Goal: Book appointment/travel/reservation

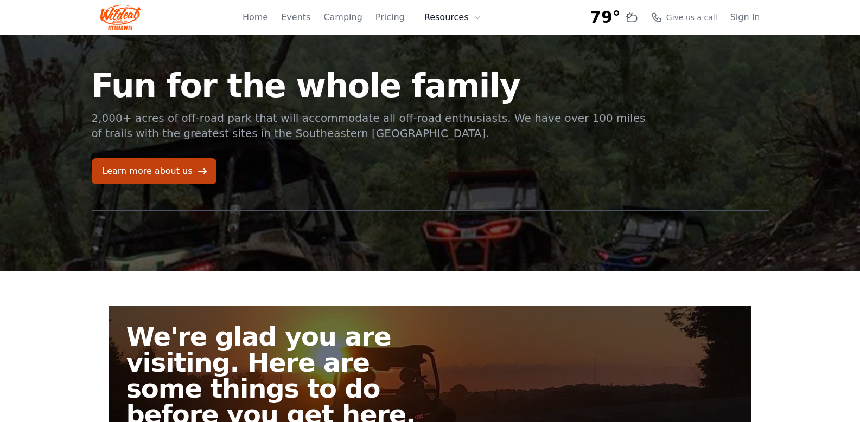
click at [479, 19] on icon at bounding box center [477, 17] width 9 height 9
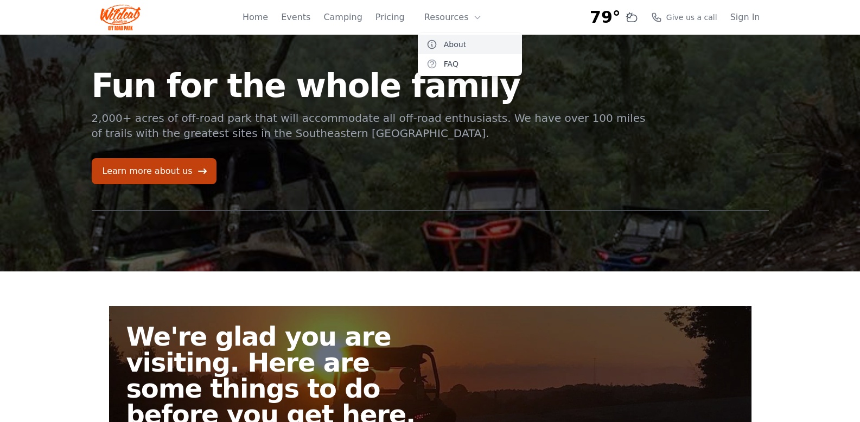
click at [457, 45] on link "About" at bounding box center [470, 45] width 104 height 20
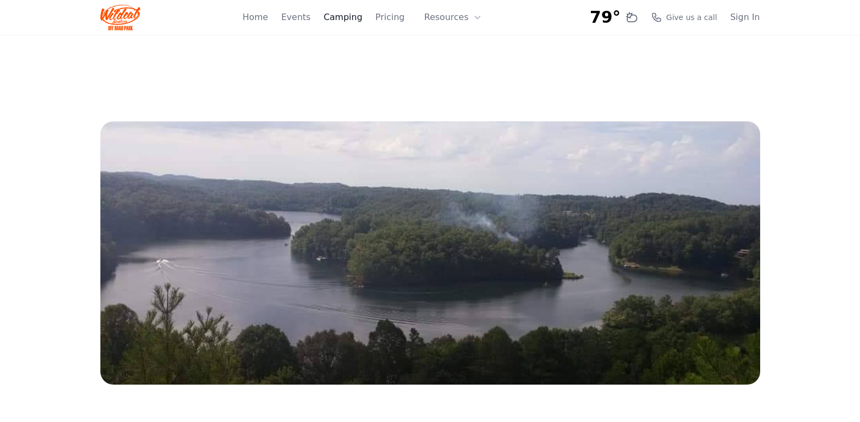
click at [362, 16] on link "Camping" at bounding box center [342, 17] width 39 height 13
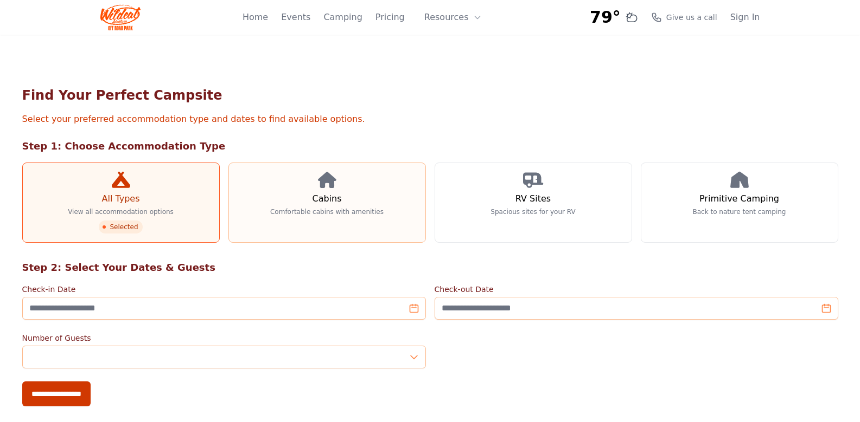
click at [298, 202] on link "Cabins Comfortable cabins with amenities" at bounding box center [326, 203] width 197 height 80
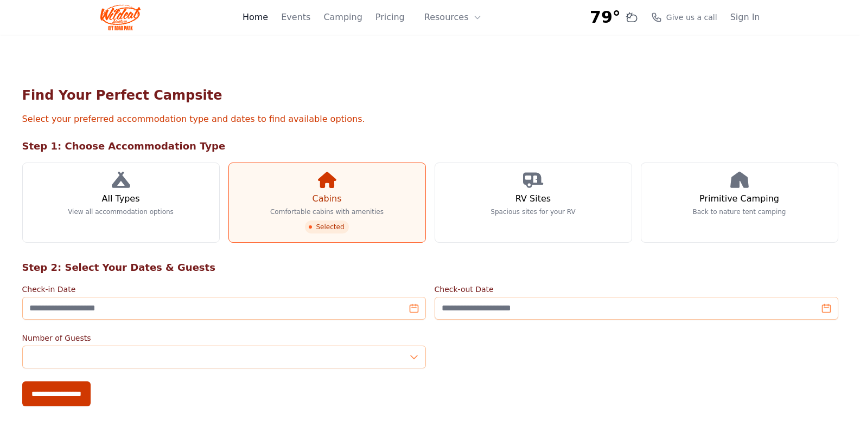
click at [268, 18] on link "Home" at bounding box center [254, 17] width 25 height 13
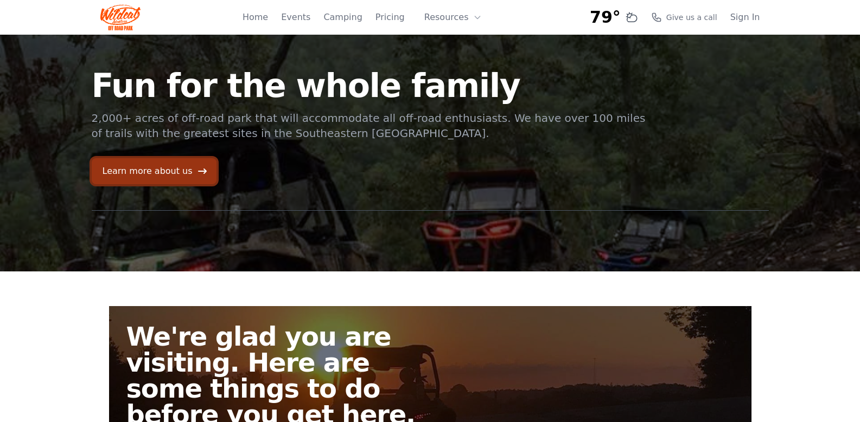
click at [139, 167] on link "Learn more about us" at bounding box center [154, 171] width 125 height 26
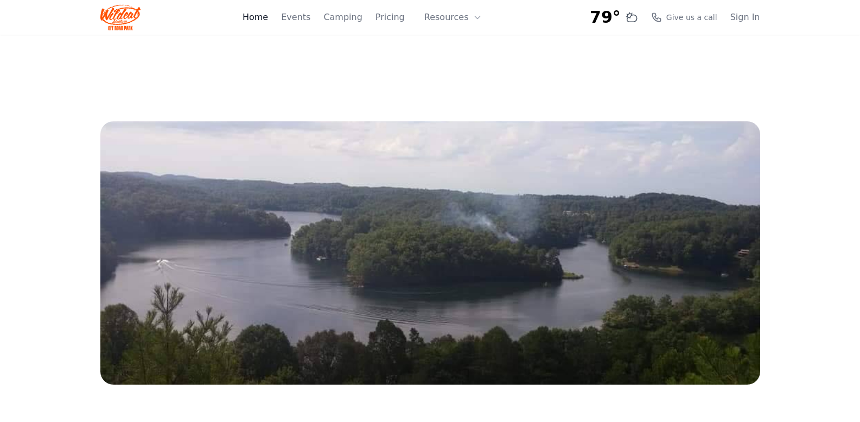
click at [268, 20] on link "Home" at bounding box center [254, 17] width 25 height 13
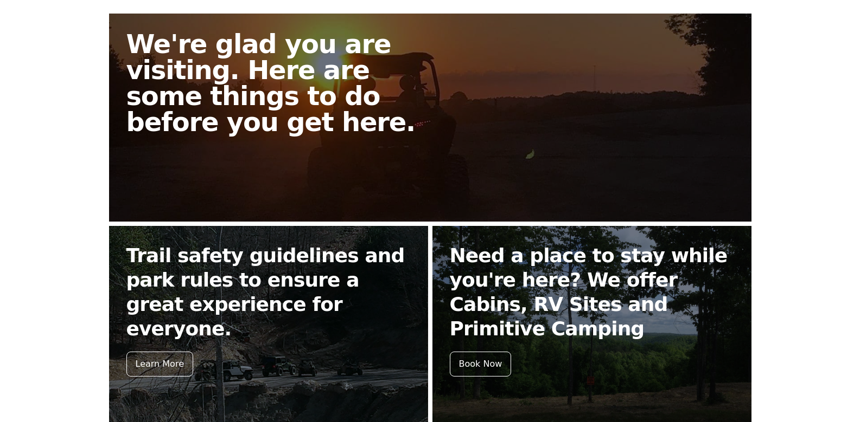
scroll to position [434, 0]
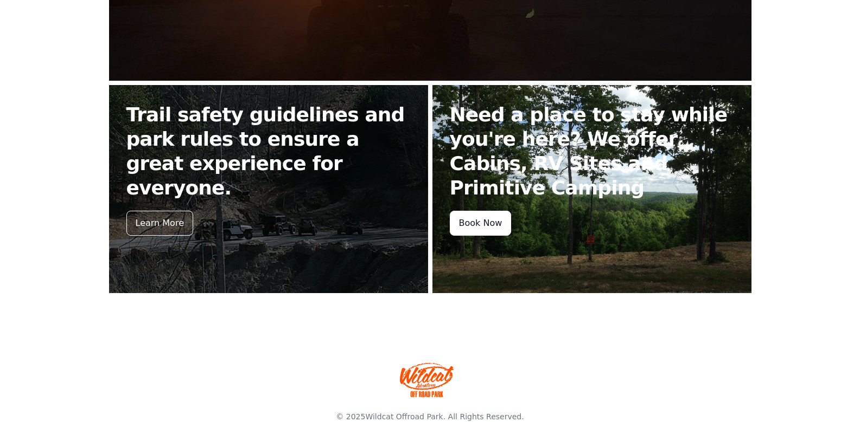
click at [483, 226] on div "Book Now" at bounding box center [481, 223] width 62 height 25
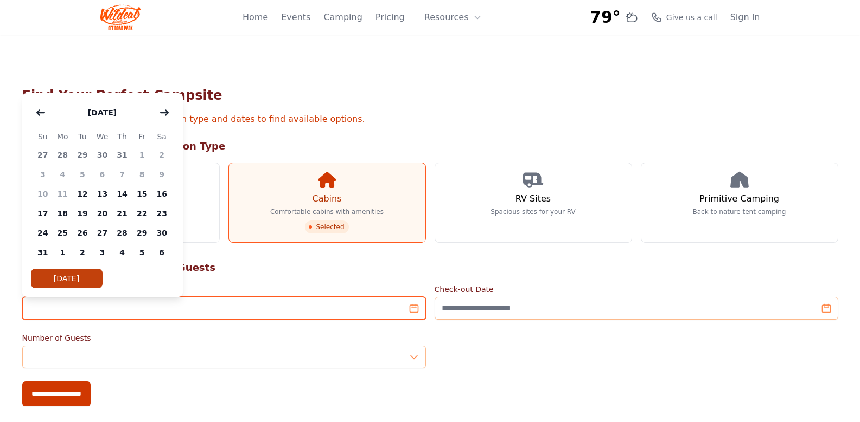
click at [203, 302] on input "Check-in Date" at bounding box center [223, 308] width 403 height 23
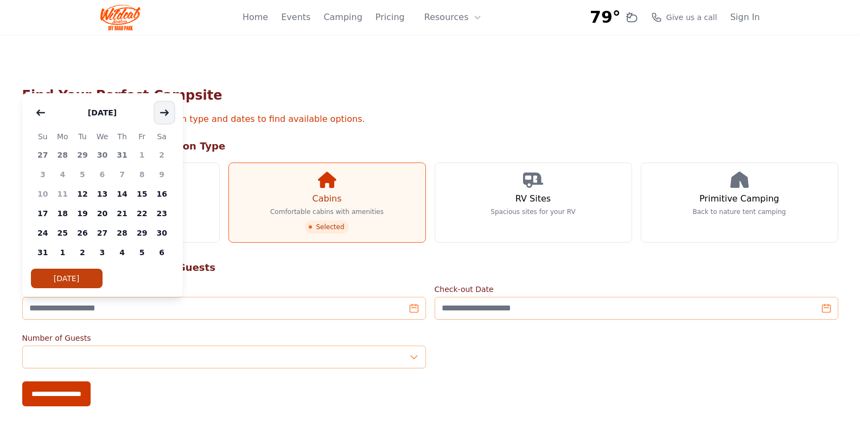
click at [160, 108] on icon "button" at bounding box center [164, 112] width 9 height 9
click at [139, 172] on span "10" at bounding box center [142, 175] width 20 height 20
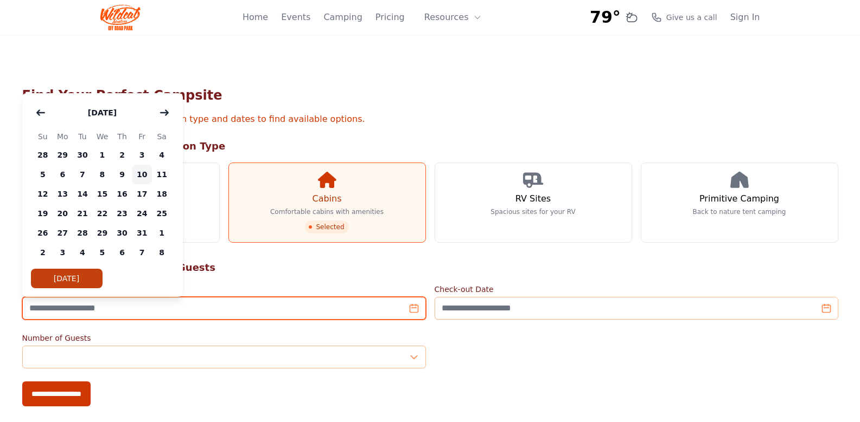
type input "**********"
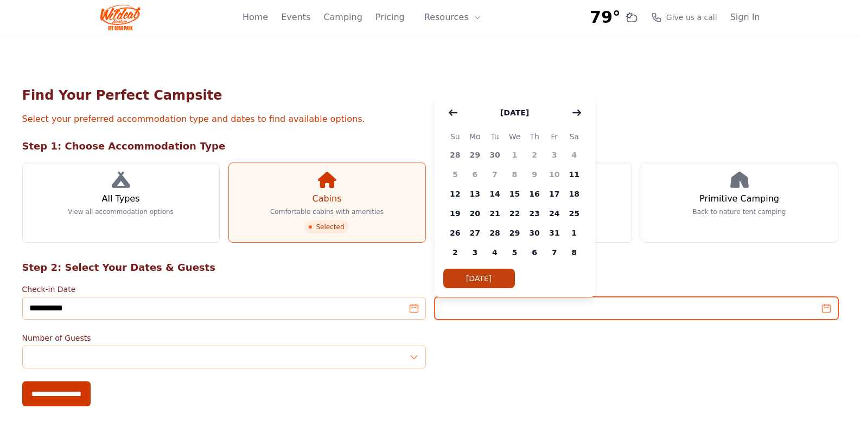
click at [554, 311] on input "Check-out Date" at bounding box center [635, 308] width 403 height 23
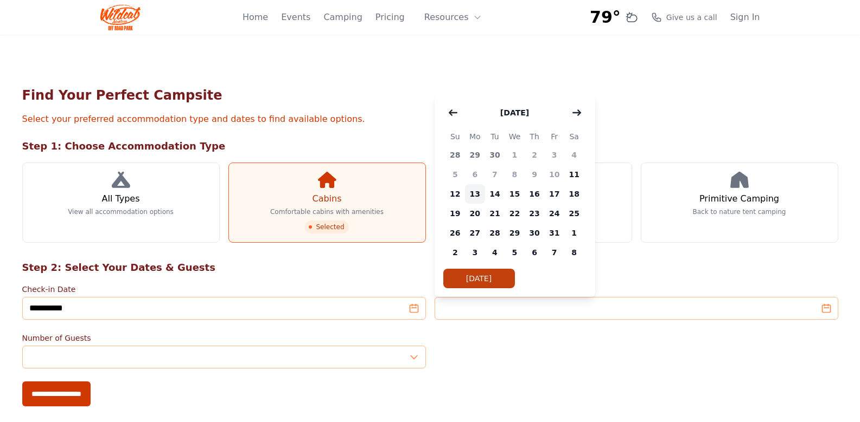
click at [476, 193] on span "13" at bounding box center [475, 194] width 20 height 20
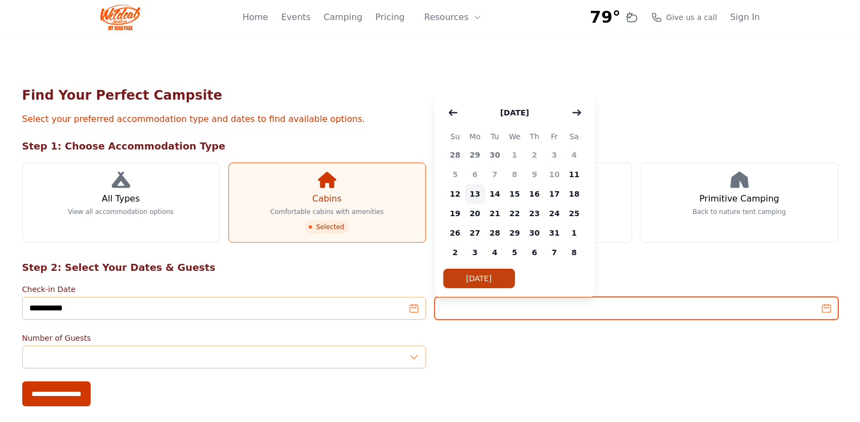
type input "**********"
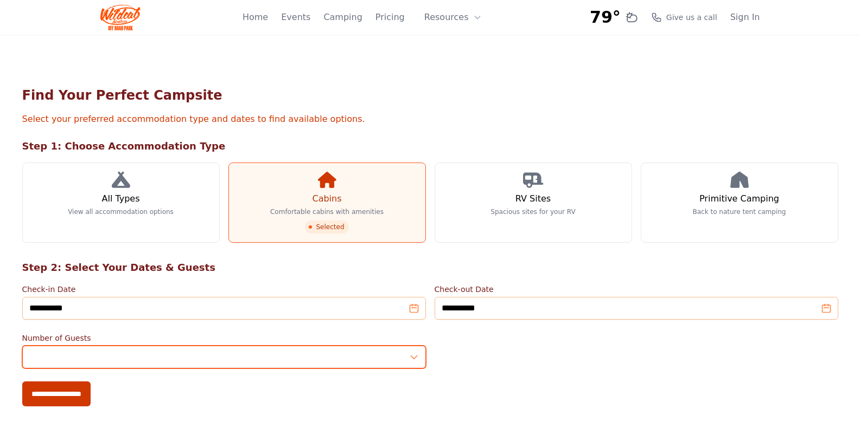
click at [260, 358] on input "*" at bounding box center [223, 357] width 403 height 23
click at [414, 359] on input "*" at bounding box center [223, 357] width 403 height 23
click at [414, 361] on input "*" at bounding box center [223, 357] width 403 height 23
click at [418, 350] on input "*" at bounding box center [223, 357] width 403 height 23
click at [415, 352] on input "*" at bounding box center [223, 357] width 403 height 23
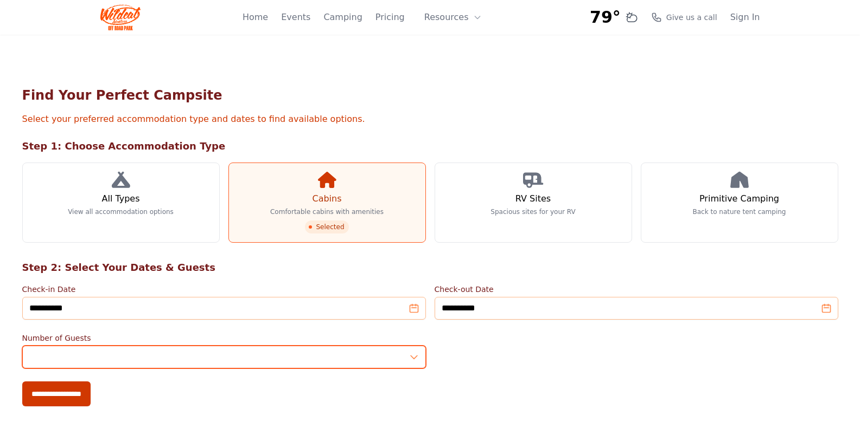
type input "*"
click at [415, 352] on input "*" at bounding box center [223, 357] width 403 height 23
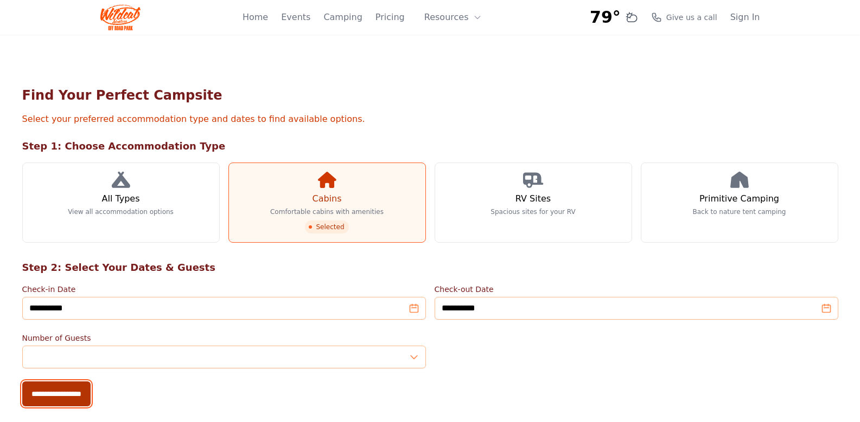
click at [70, 388] on input "**********" at bounding box center [56, 394] width 68 height 25
type input "**********"
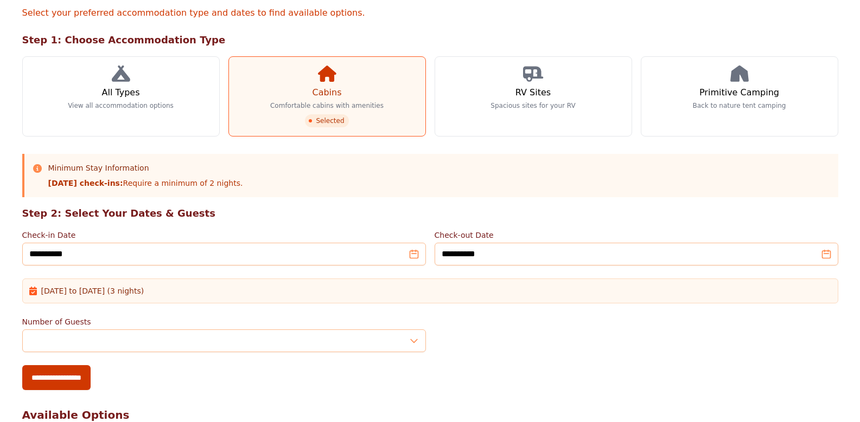
scroll to position [108, 0]
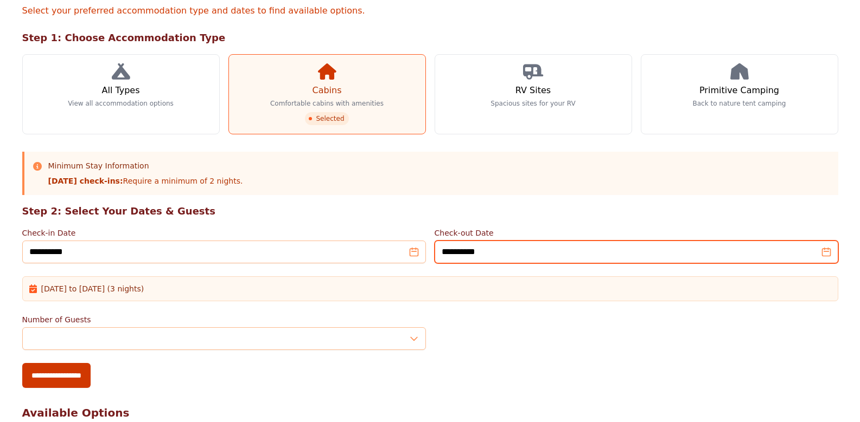
click at [825, 254] on input "**********" at bounding box center [635, 252] width 403 height 23
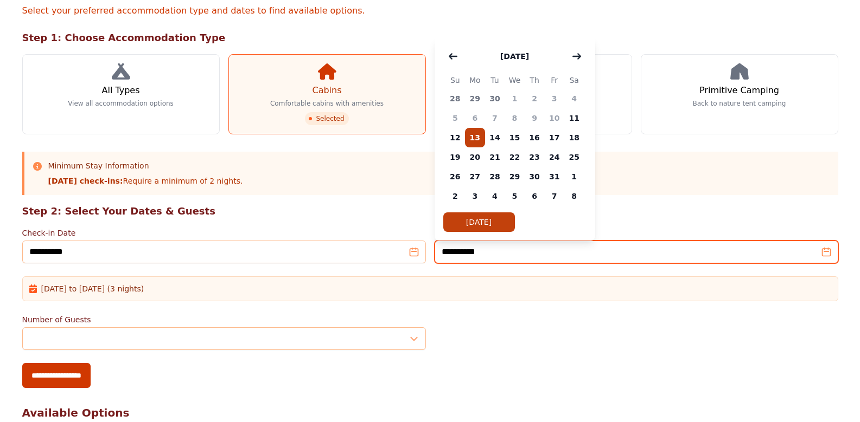
click at [825, 253] on input "**********" at bounding box center [635, 252] width 403 height 23
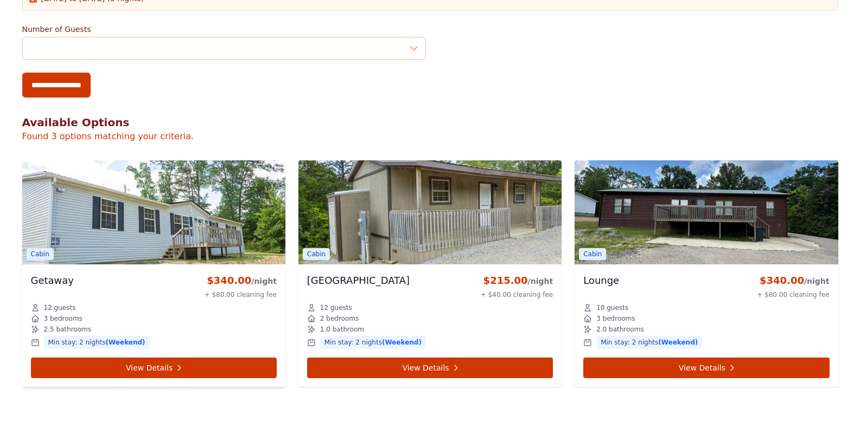
scroll to position [434, 0]
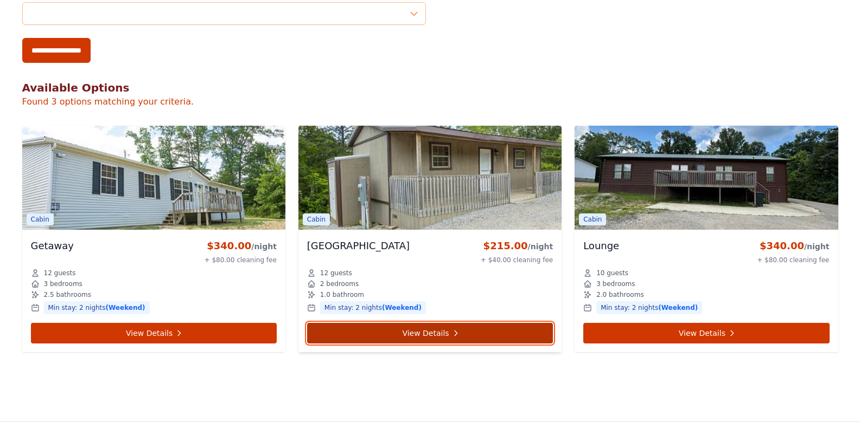
click at [379, 329] on link "View Details" at bounding box center [430, 333] width 246 height 21
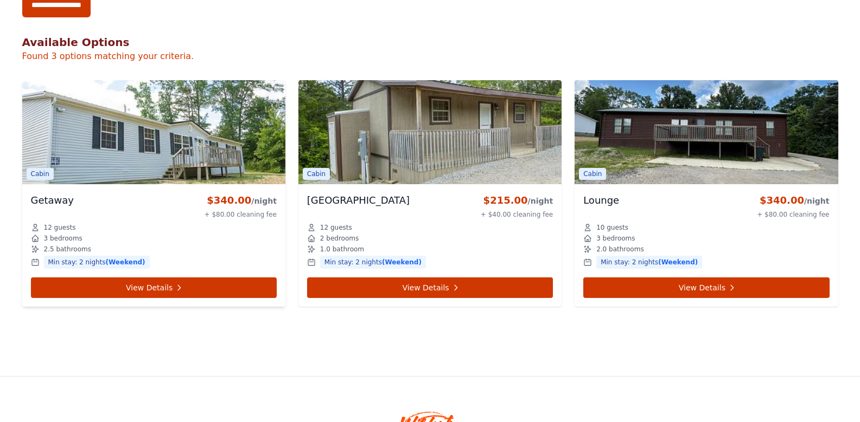
scroll to position [551, 0]
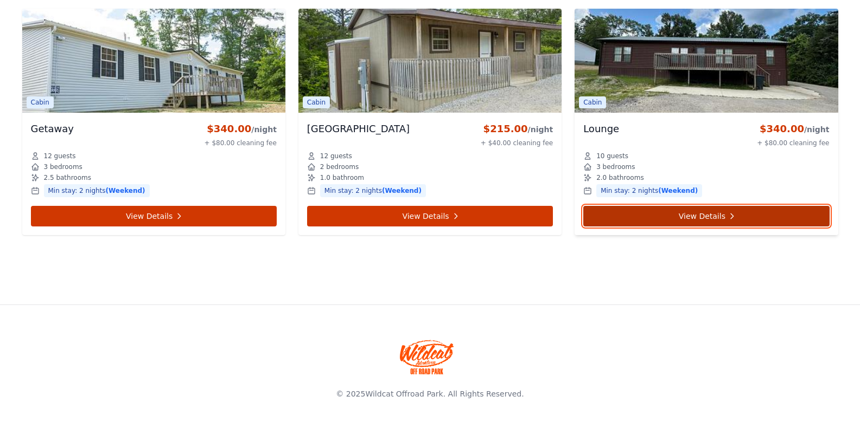
click at [695, 214] on link "View Details" at bounding box center [706, 216] width 246 height 21
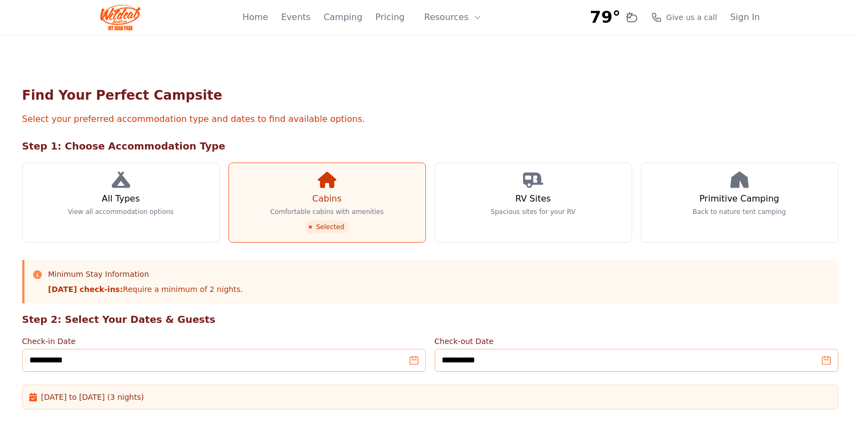
scroll to position [551, 0]
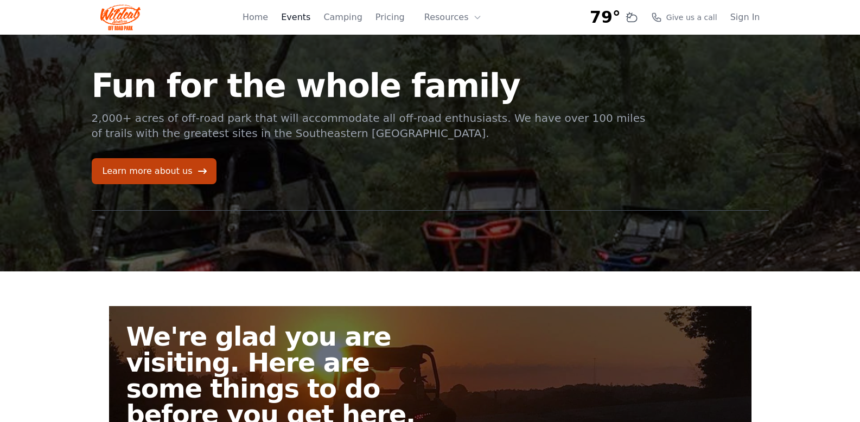
click at [303, 18] on link "Events" at bounding box center [295, 17] width 29 height 13
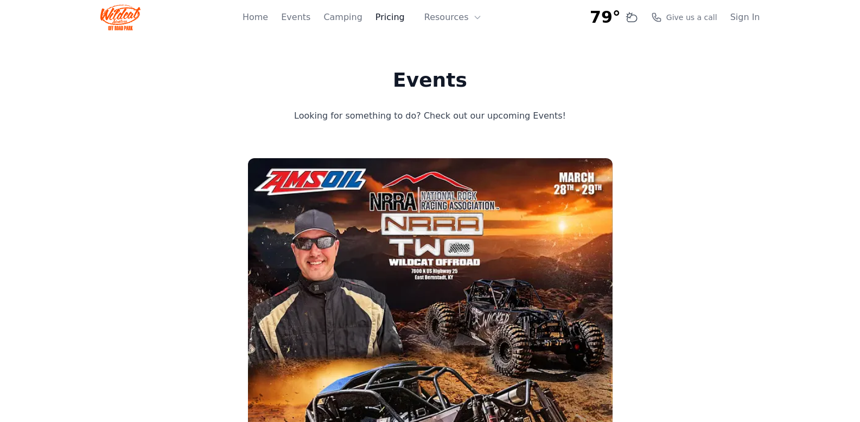
click at [390, 17] on link "Pricing" at bounding box center [389, 17] width 29 height 13
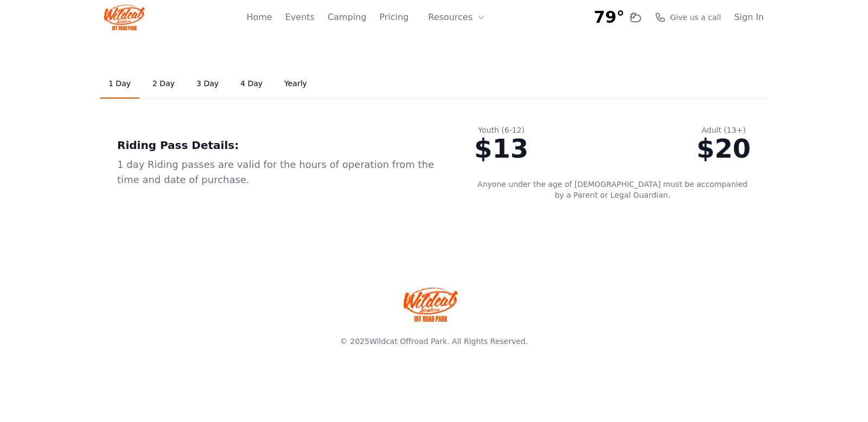
click at [157, 86] on link "2 Day" at bounding box center [164, 83] width 40 height 29
click at [283, 81] on link "Yearly" at bounding box center [295, 83] width 40 height 29
click at [239, 83] on link "4 Day" at bounding box center [252, 83] width 40 height 29
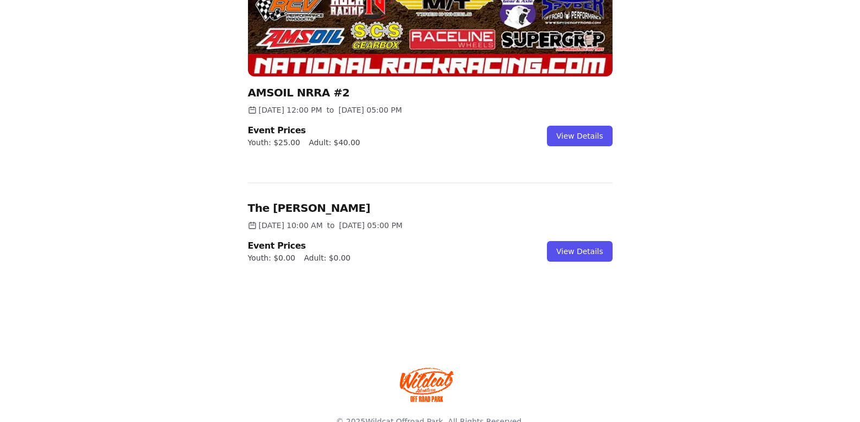
scroll to position [602, 0]
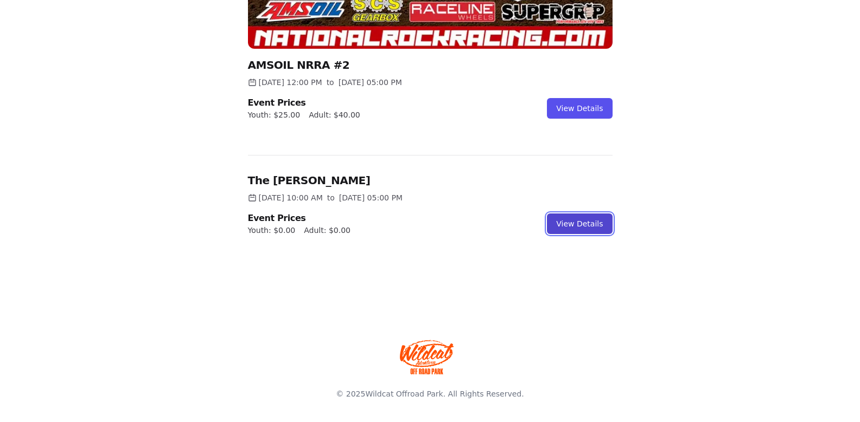
click at [581, 230] on link "View Details" at bounding box center [579, 224] width 65 height 21
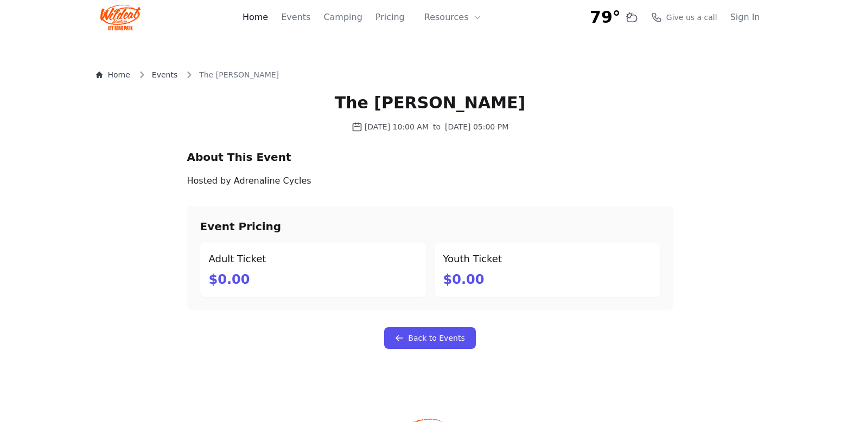
click at [268, 21] on link "Home" at bounding box center [254, 17] width 25 height 13
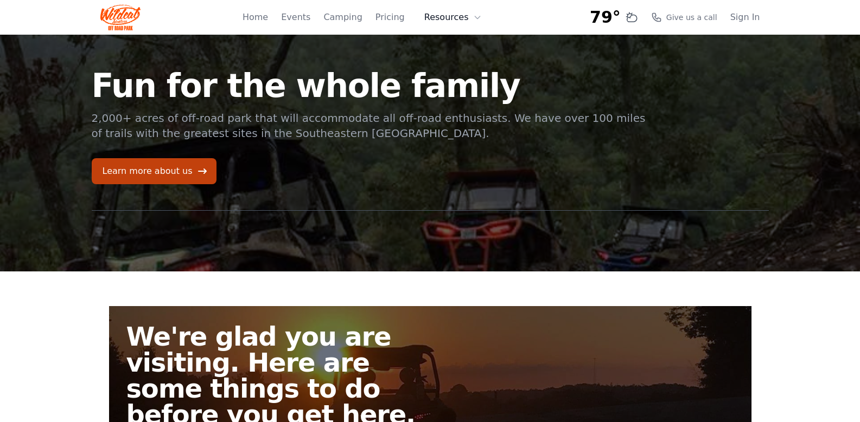
click at [471, 17] on button "Resources" at bounding box center [453, 18] width 70 height 22
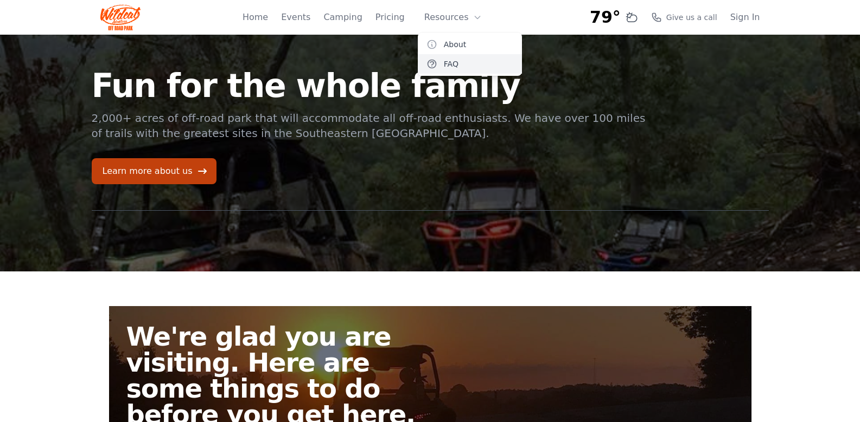
click at [446, 67] on link "FAQ" at bounding box center [470, 64] width 104 height 20
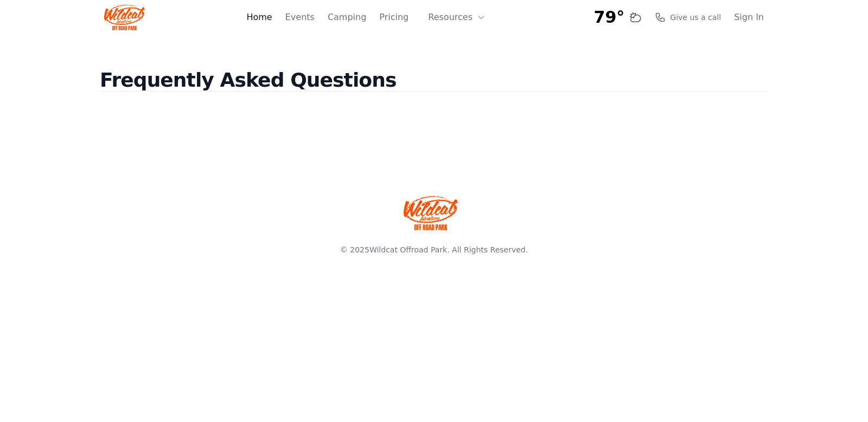
click at [272, 17] on link "Home" at bounding box center [258, 17] width 25 height 13
